Goal: Check status

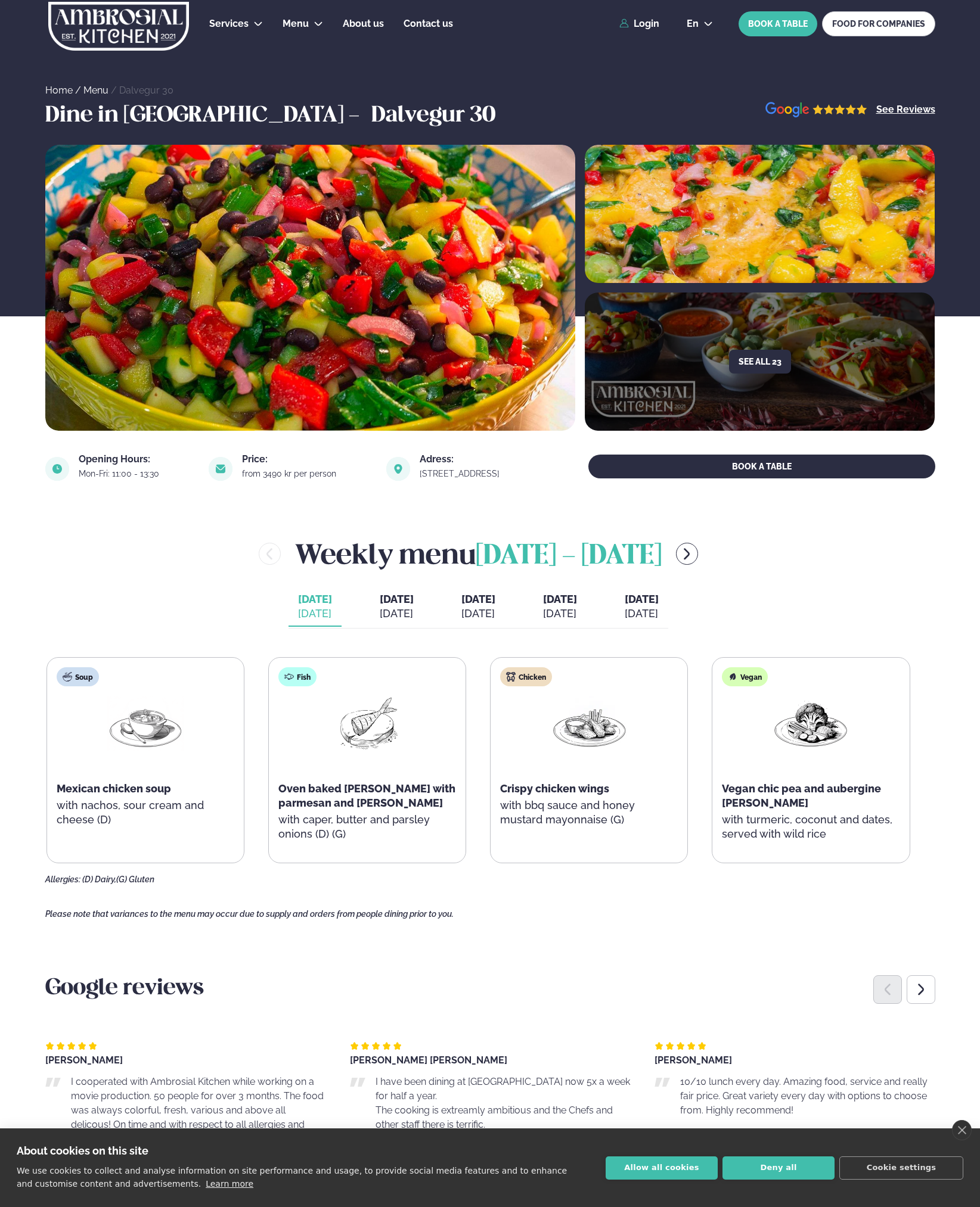
click at [380, 607] on div "[DATE]" at bounding box center [396, 614] width 34 height 14
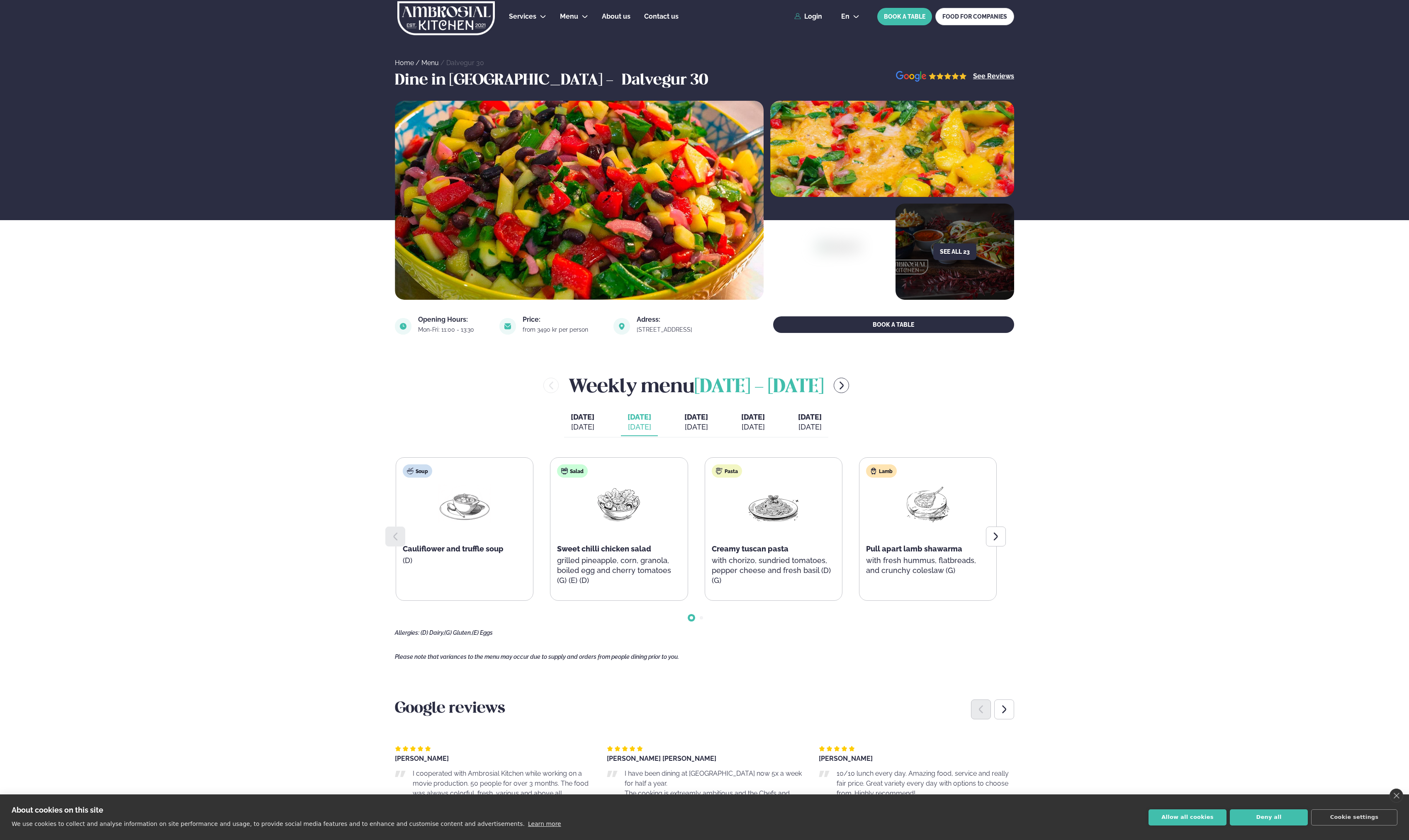
click at [570, 423] on div "[DATE]" at bounding box center [582, 427] width 24 height 10
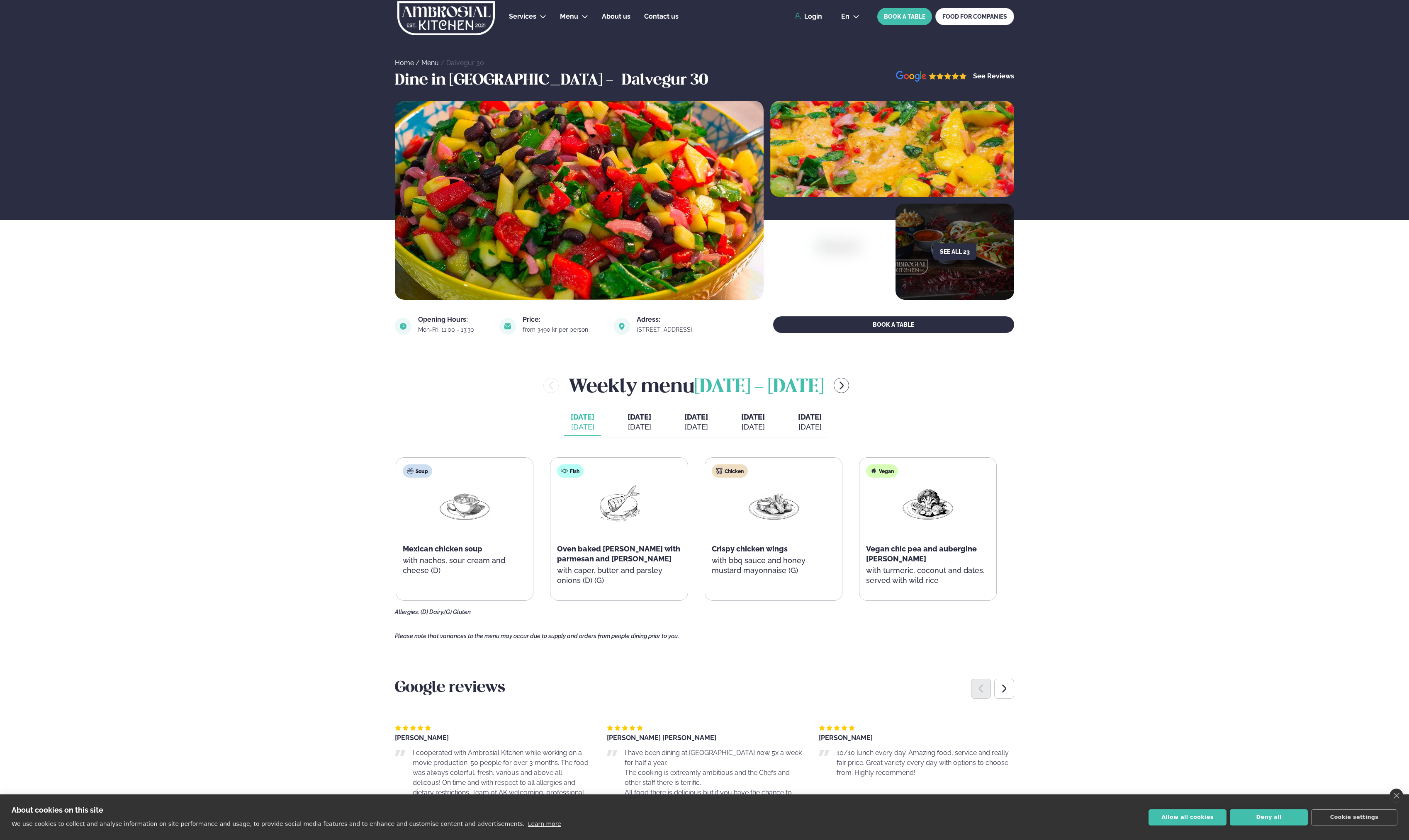
click at [634, 427] on div "[DATE]" at bounding box center [639, 427] width 24 height 10
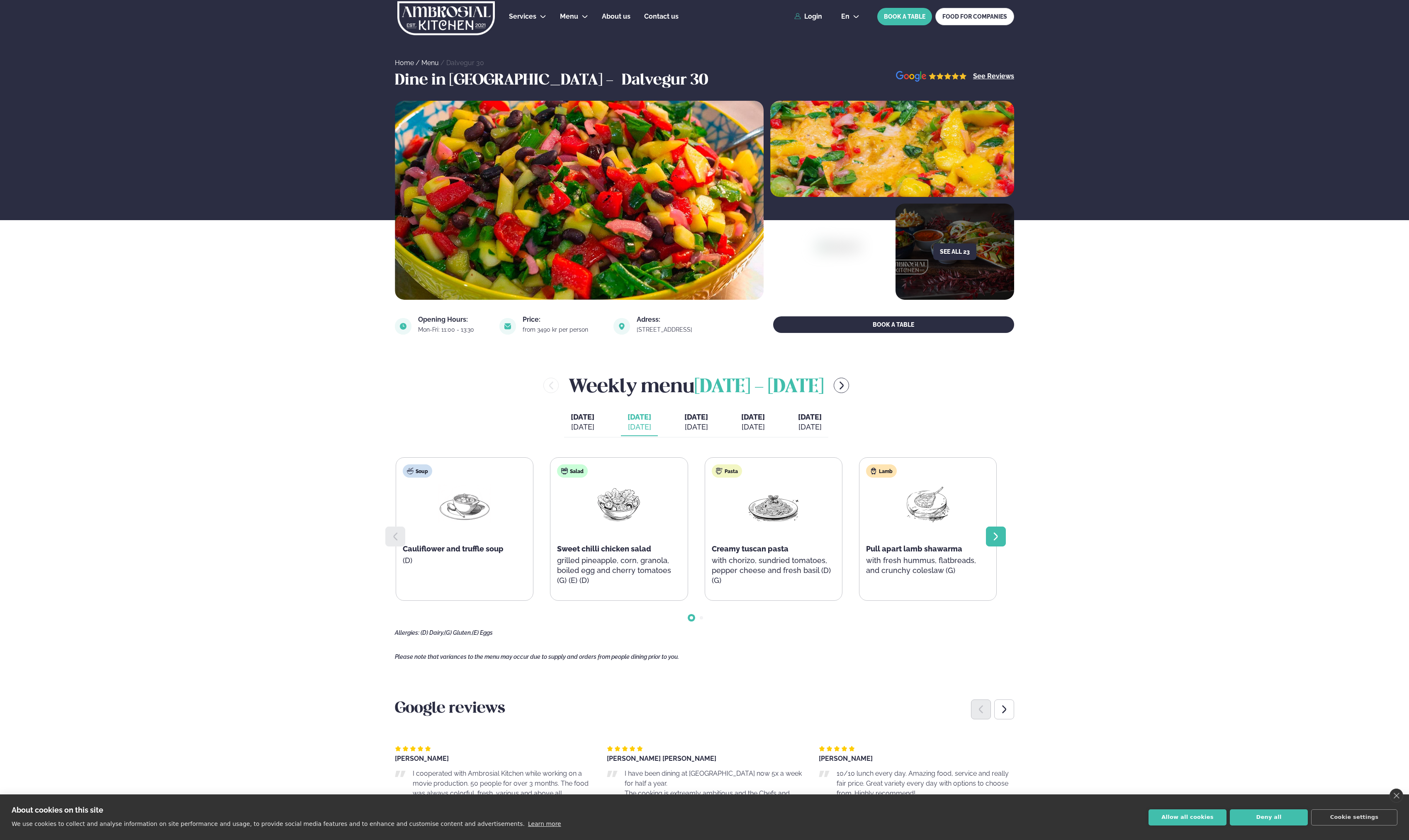
click at [682, 528] on div at bounding box center [996, 536] width 20 height 20
click at [395, 529] on div at bounding box center [395, 536] width 20 height 20
click at [682, 428] on div "[DATE]" at bounding box center [696, 427] width 24 height 10
click at [682, 533] on div at bounding box center [996, 536] width 20 height 20
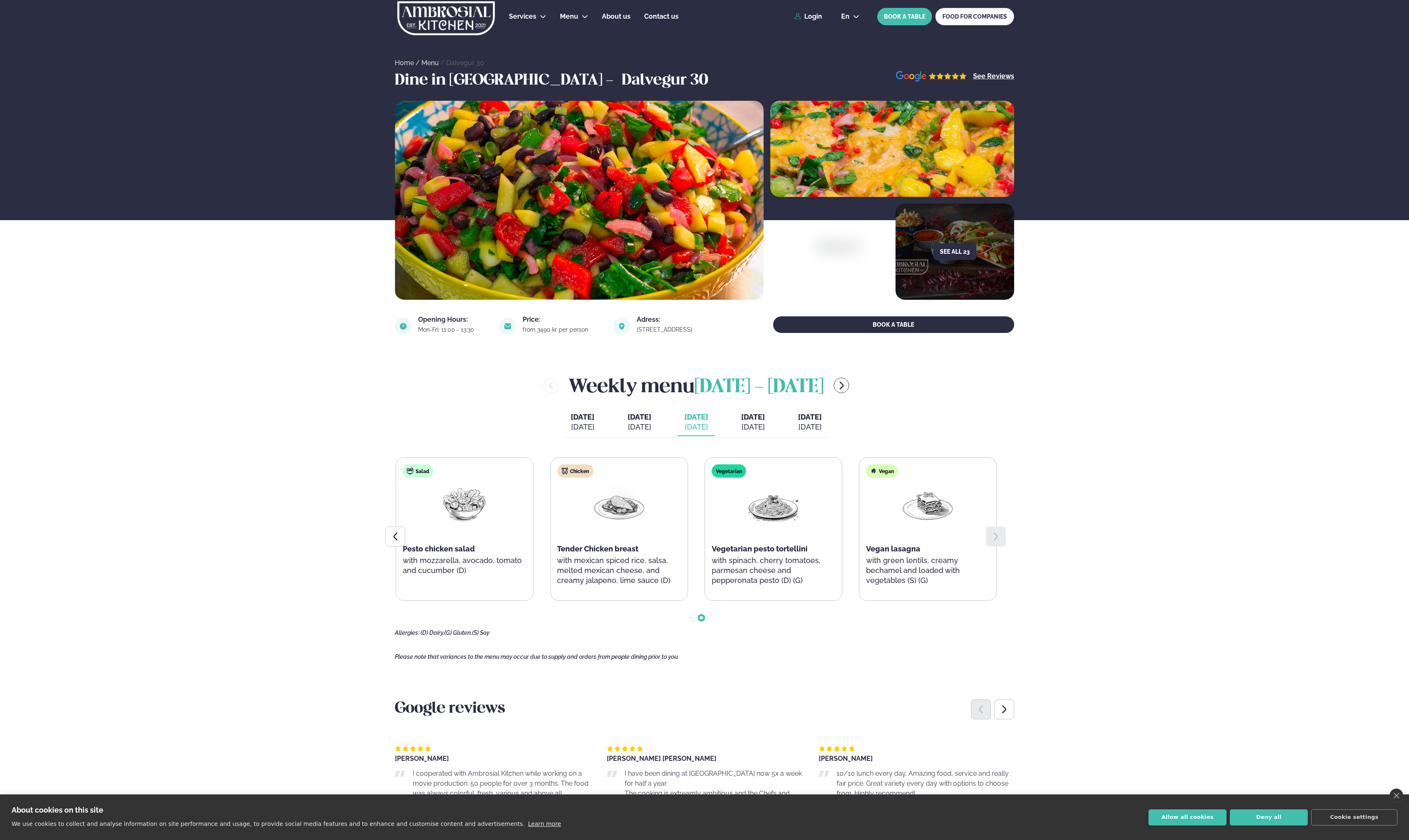
click at [682, 423] on div "[DATE]" at bounding box center [753, 427] width 24 height 10
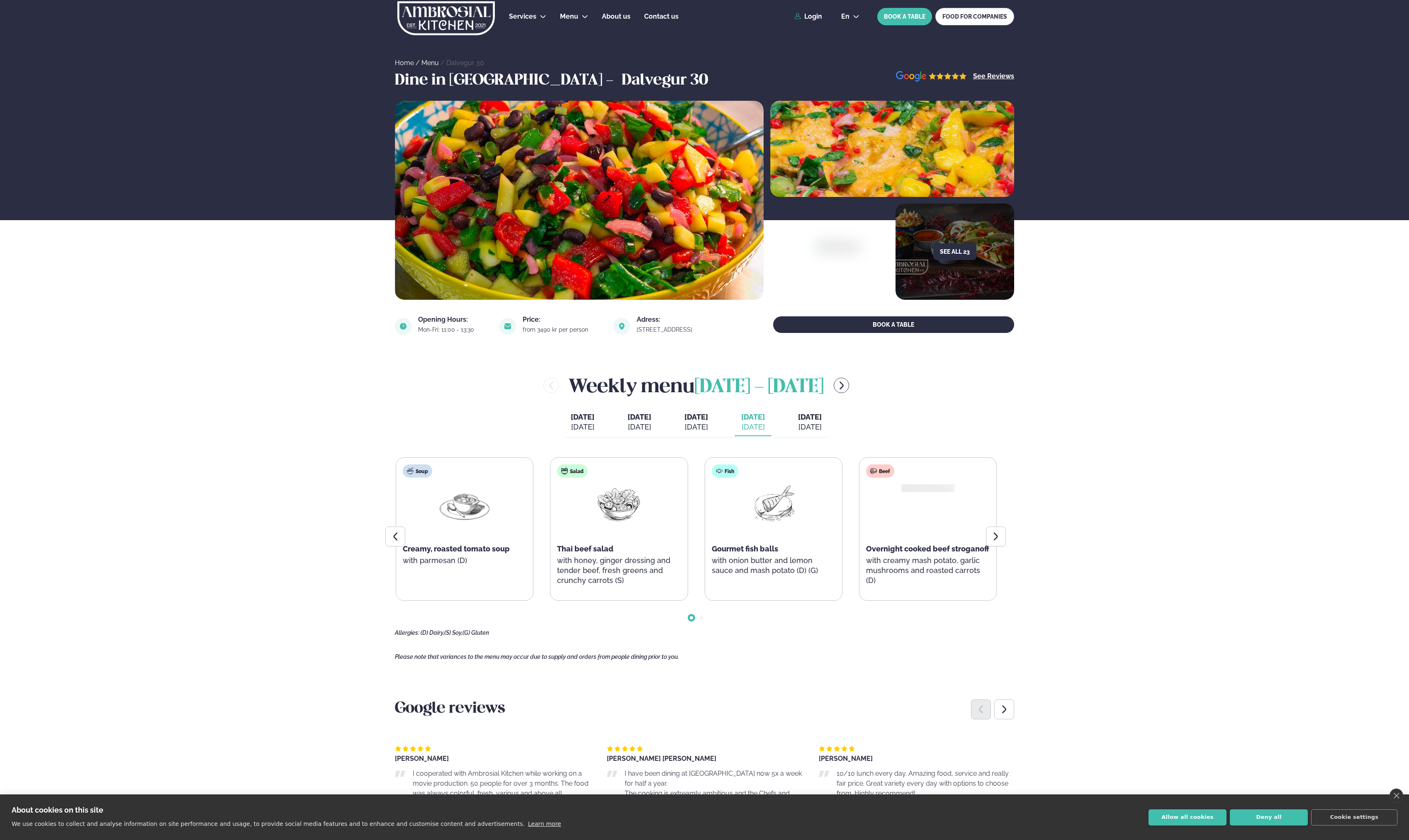
click at [682, 423] on div "[DATE]" at bounding box center [753, 427] width 24 height 10
click at [682, 425] on div "[DATE]" at bounding box center [810, 427] width 24 height 10
